Goal: Task Accomplishment & Management: Use online tool/utility

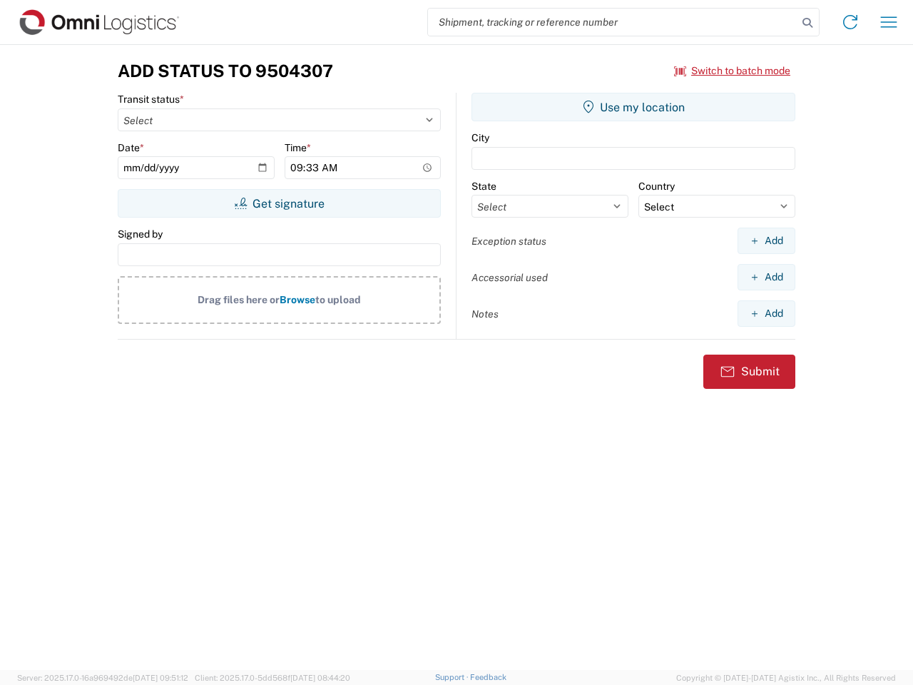
click at [613, 22] on input "search" at bounding box center [613, 22] width 370 height 27
click at [807, 23] on icon at bounding box center [807, 23] width 20 height 20
click at [850, 22] on icon at bounding box center [850, 22] width 23 height 23
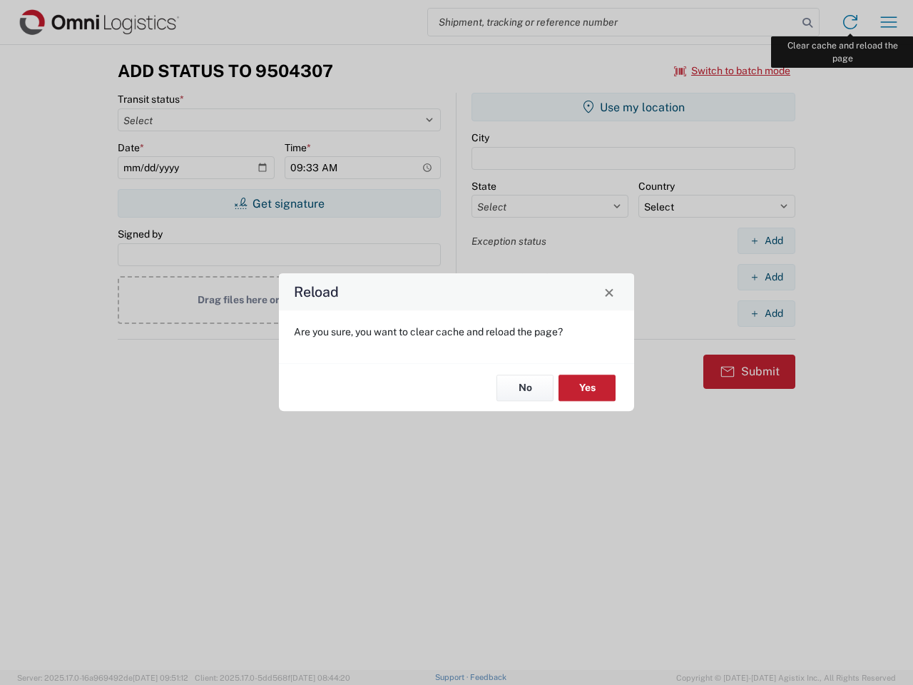
click at [889, 22] on div "Reload Are you sure, you want to clear cache and reload the page? No Yes" at bounding box center [456, 342] width 913 height 685
click at [733, 71] on div "Reload Are you sure, you want to clear cache and reload the page? No Yes" at bounding box center [456, 342] width 913 height 685
click at [279, 203] on div "Reload Are you sure, you want to clear cache and reload the page? No Yes" at bounding box center [456, 342] width 913 height 685
click at [633, 107] on div "Reload Are you sure, you want to clear cache and reload the page? No Yes" at bounding box center [456, 342] width 913 height 685
click at [766, 240] on div "Reload Are you sure, you want to clear cache and reload the page? No Yes" at bounding box center [456, 342] width 913 height 685
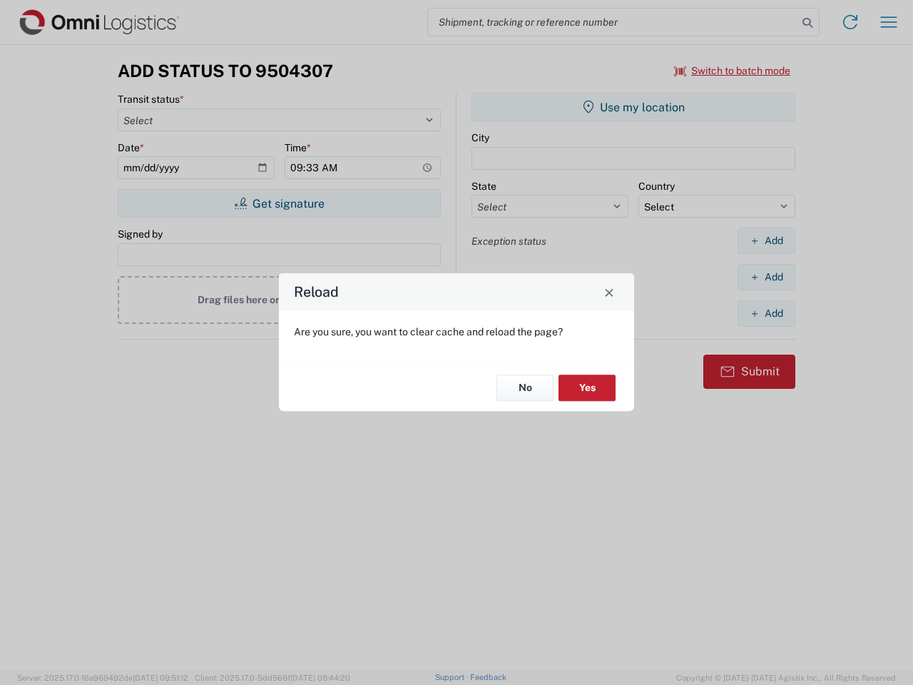
click at [766, 277] on div "Reload Are you sure, you want to clear cache and reload the page? No Yes" at bounding box center [456, 342] width 913 height 685
click at [766, 313] on div "Reload Are you sure, you want to clear cache and reload the page? No Yes" at bounding box center [456, 342] width 913 height 685
